Goal: Task Accomplishment & Management: Manage account settings

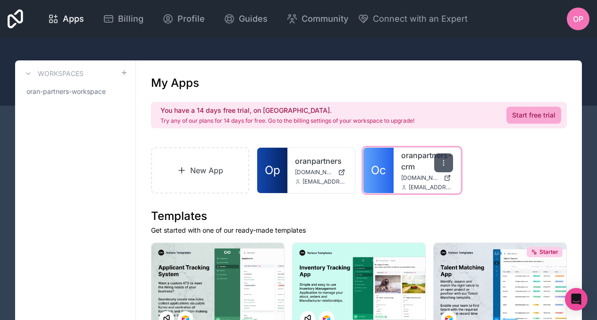
click at [444, 162] on icon at bounding box center [444, 163] width 8 height 8
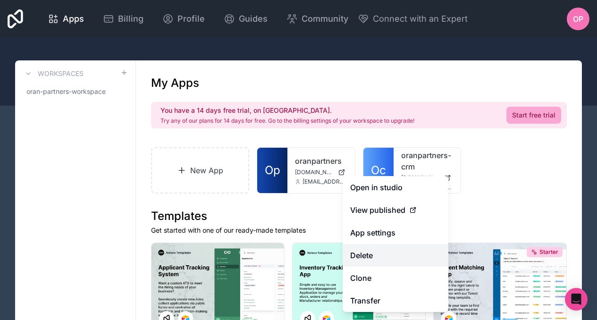
click at [386, 257] on button "Delete" at bounding box center [396, 255] width 106 height 23
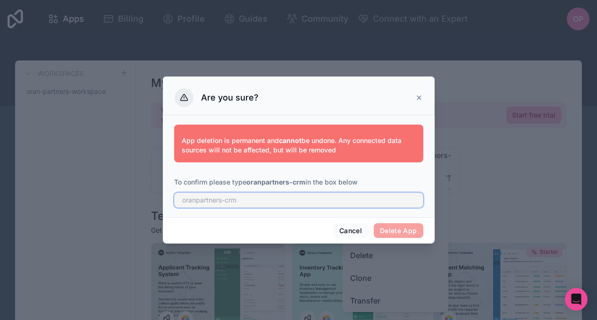
click at [341, 200] on input "text" at bounding box center [298, 200] width 249 height 15
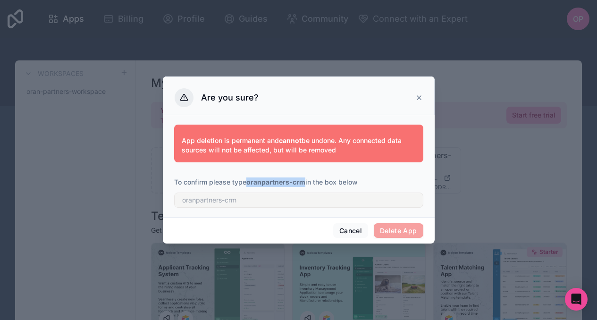
drag, startPoint x: 249, startPoint y: 183, endPoint x: 302, endPoint y: 181, distance: 52.4
click at [305, 182] on strong "oranpartners-crm" at bounding box center [275, 182] width 59 height 8
copy strong "oranpartners-crm"
drag, startPoint x: 302, startPoint y: 181, endPoint x: 288, endPoint y: 198, distance: 21.5
click at [295, 199] on div "App deletion is permanent and cannot be undone. Any connected data sources will…" at bounding box center [298, 164] width 249 height 87
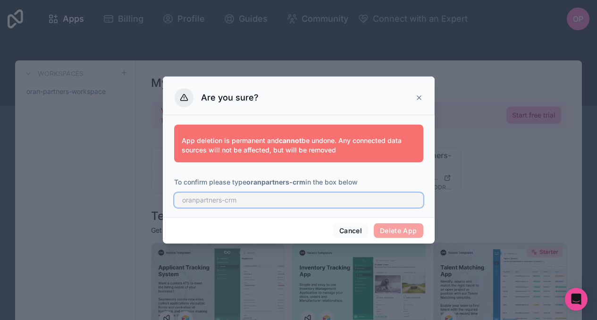
paste input "oranpartners-crm"
type input "oranpartners-crm"
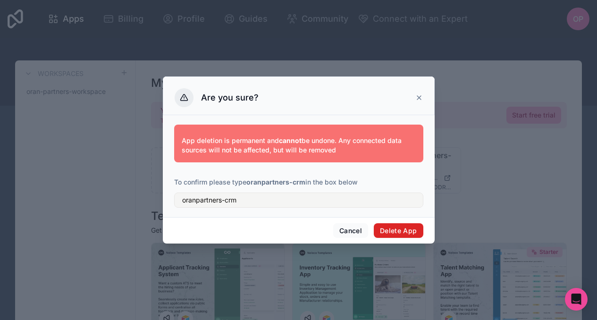
click at [393, 230] on button "Delete App" at bounding box center [399, 230] width 50 height 15
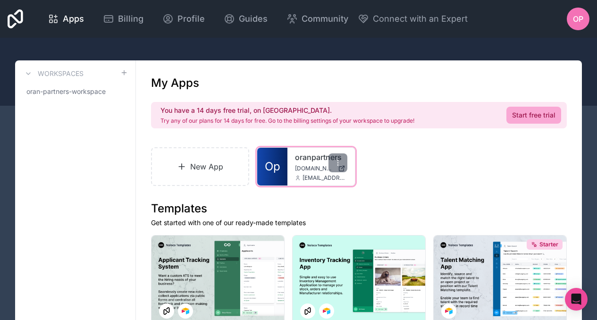
click at [295, 161] on link "oranpartners" at bounding box center [321, 156] width 52 height 11
